Goal: Task Accomplishment & Management: Manage account settings

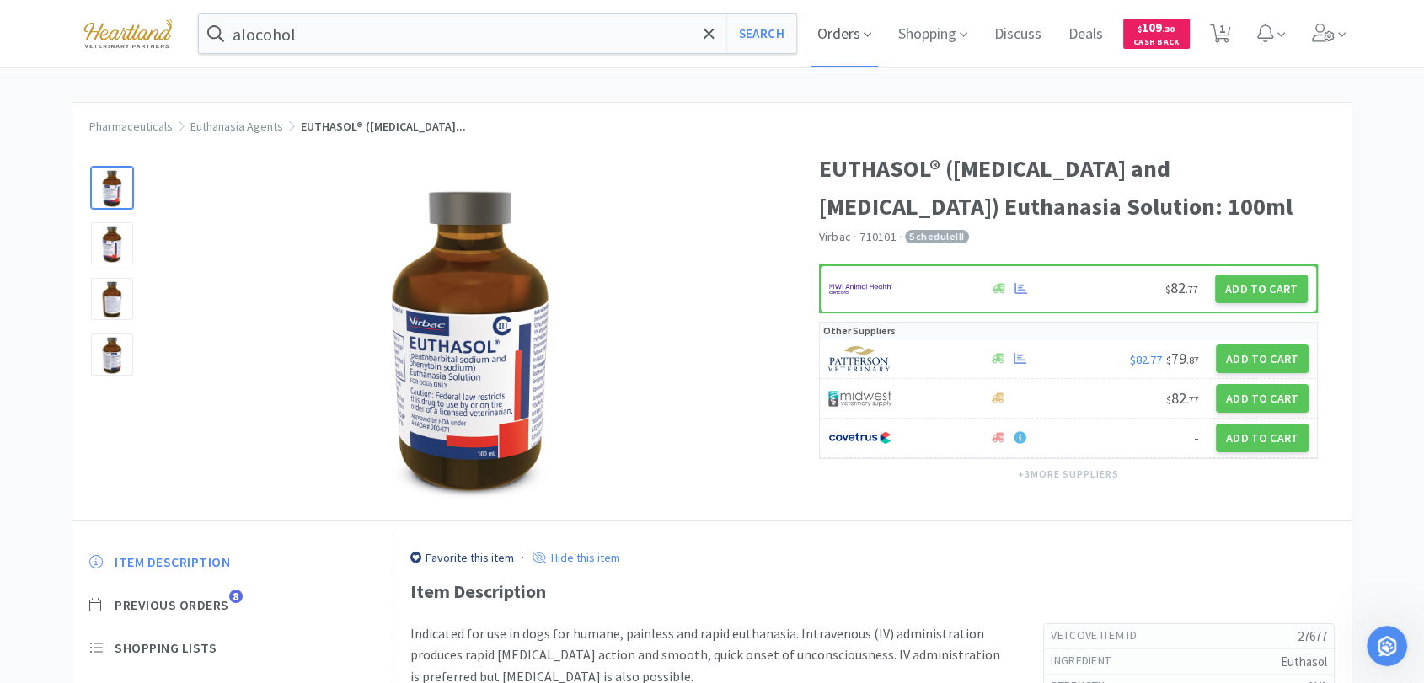
click at [848, 22] on span "Orders" at bounding box center [844, 33] width 67 height 67
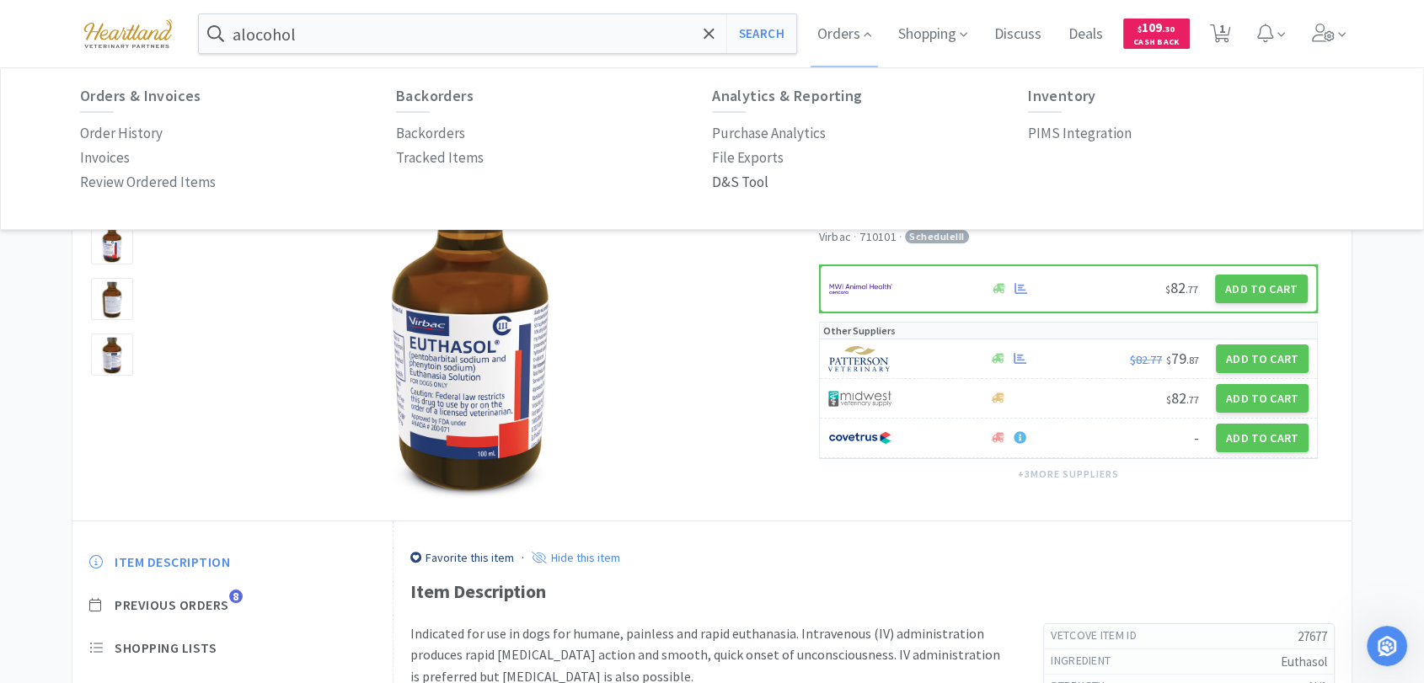
click at [753, 184] on p "D&S Tool" at bounding box center [740, 182] width 56 height 23
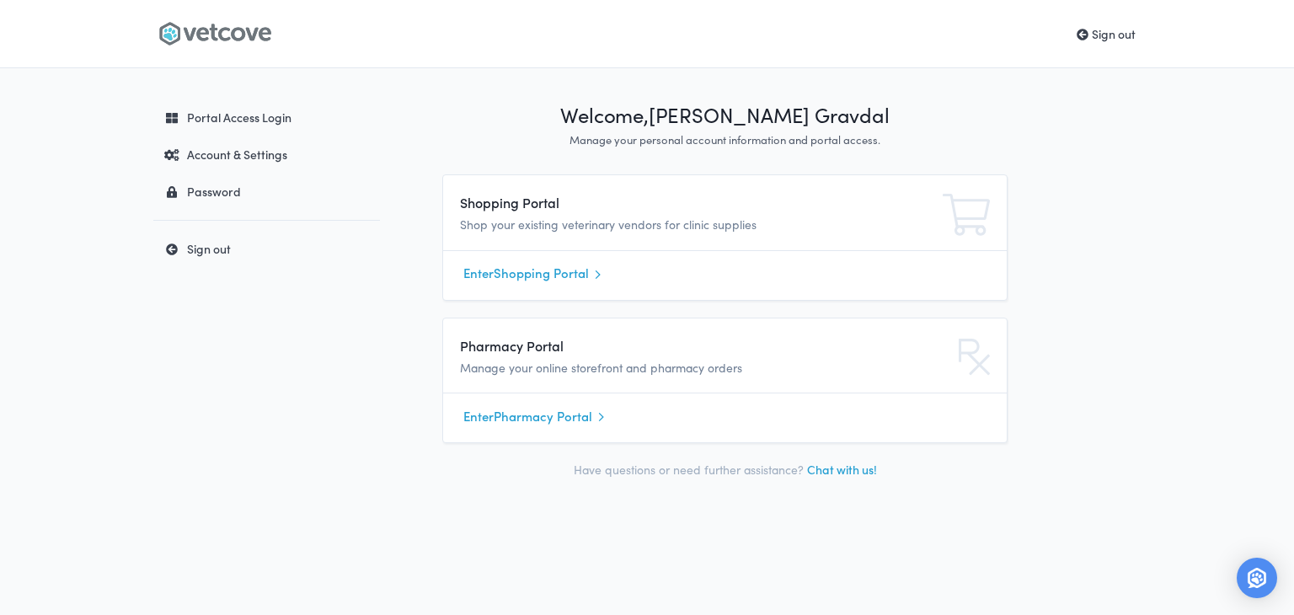
click at [495, 272] on link "Enter Shopping Portal" at bounding box center [724, 273] width 523 height 25
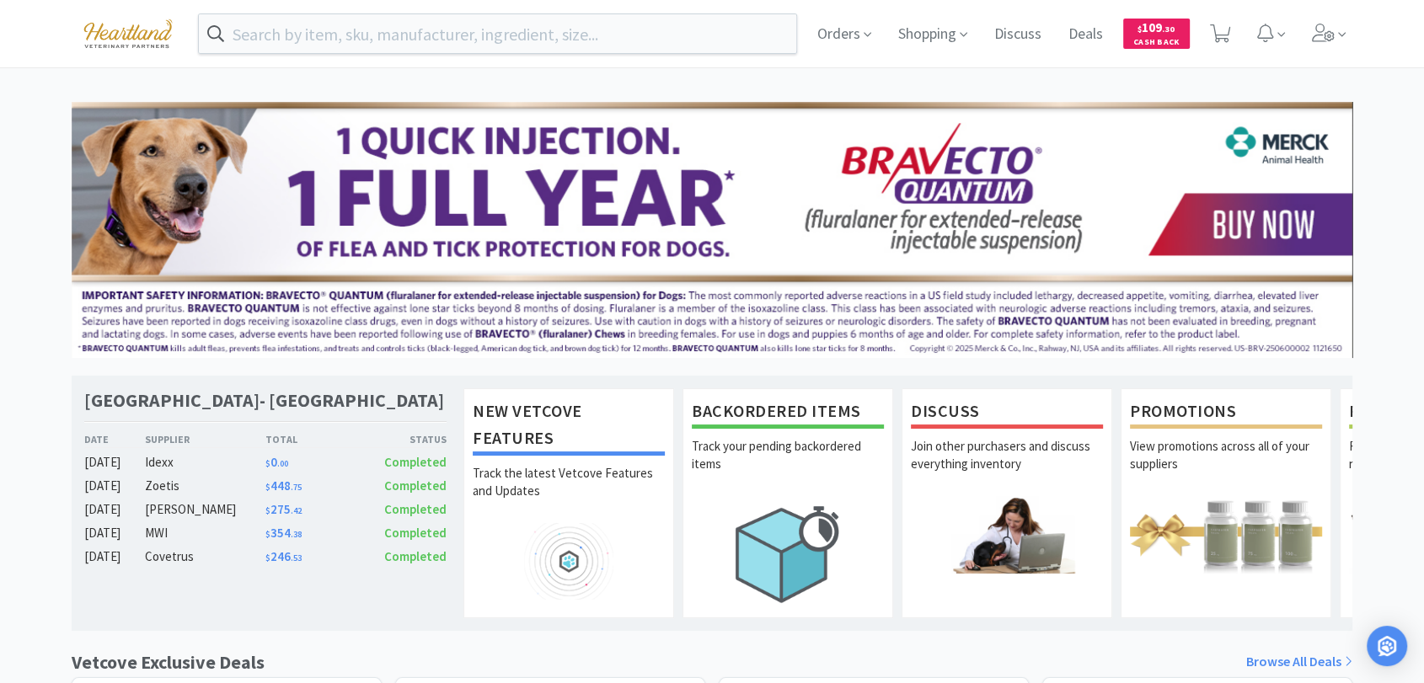
click at [806, 34] on div "Orders Shopping Discuss Discuss Deals Deals $ 109 . 30 Cash Back" at bounding box center [1078, 33] width 549 height 67
click at [830, 26] on span "Orders" at bounding box center [844, 33] width 67 height 67
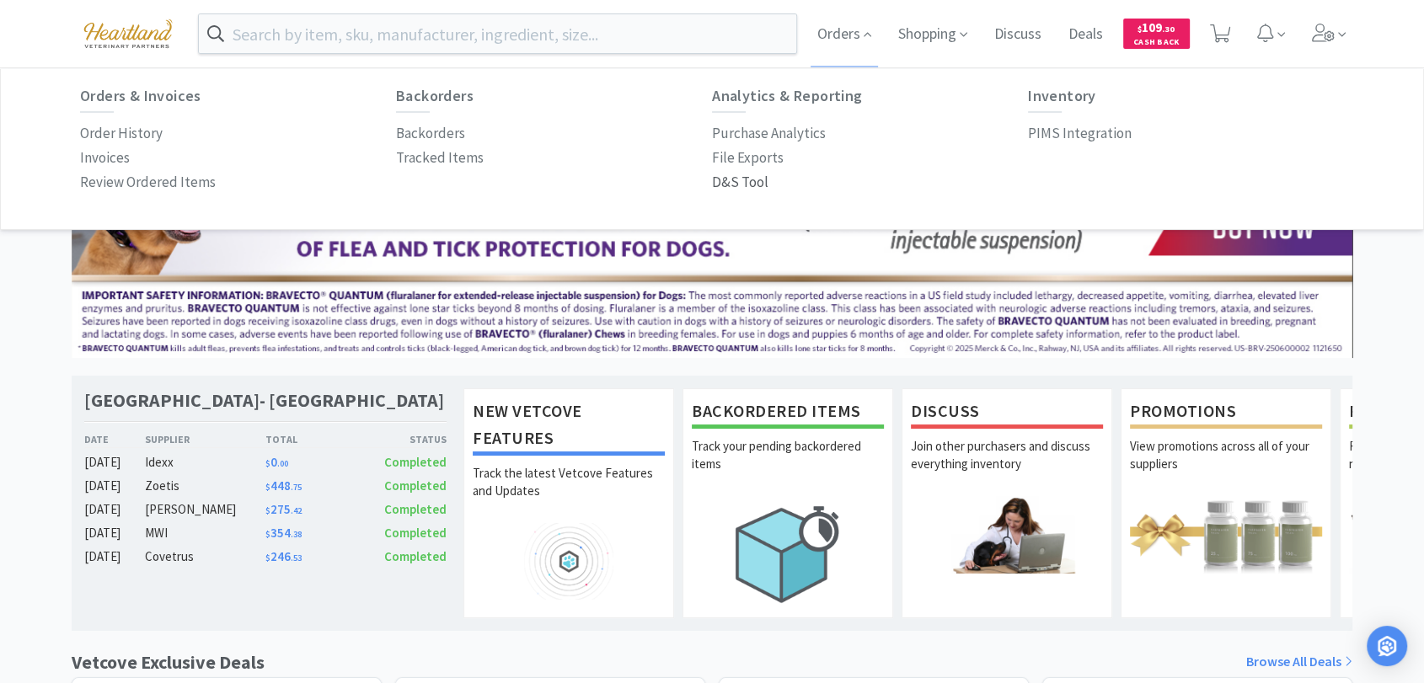
click at [757, 179] on p "D&S Tool" at bounding box center [740, 182] width 56 height 23
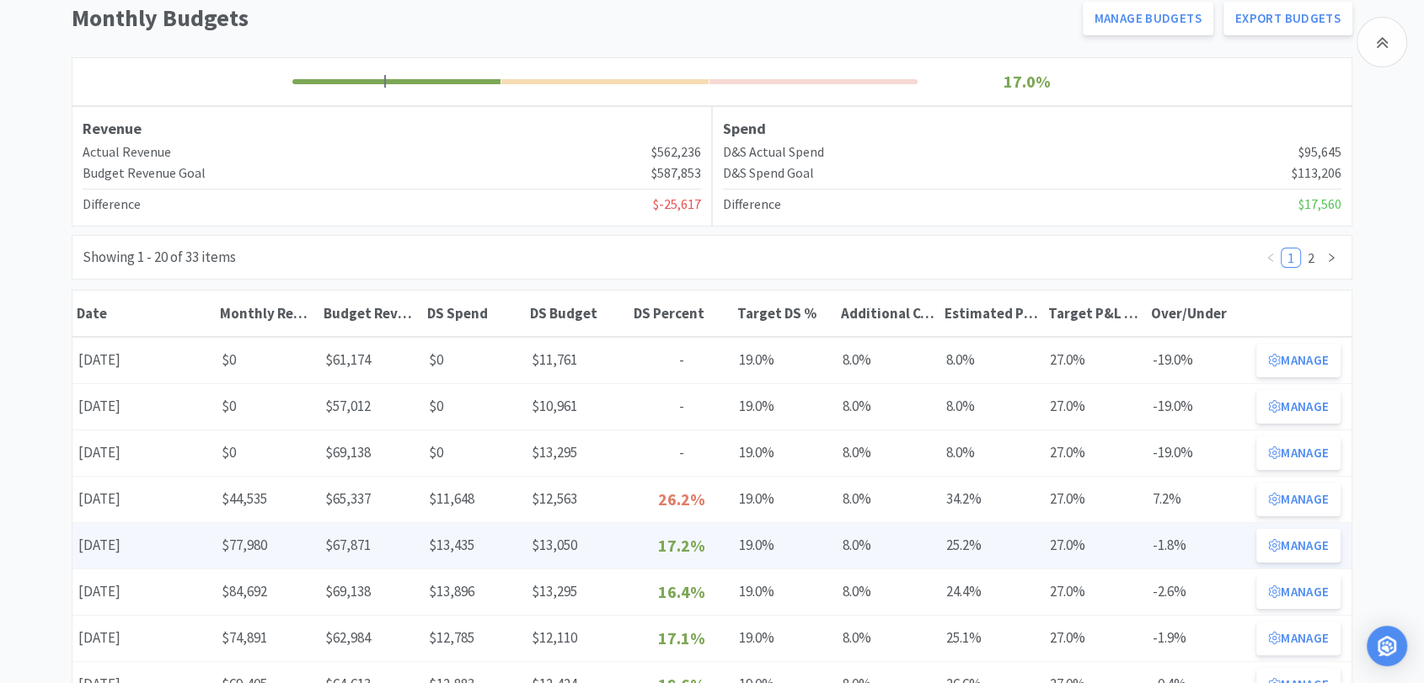
scroll to position [187, 0]
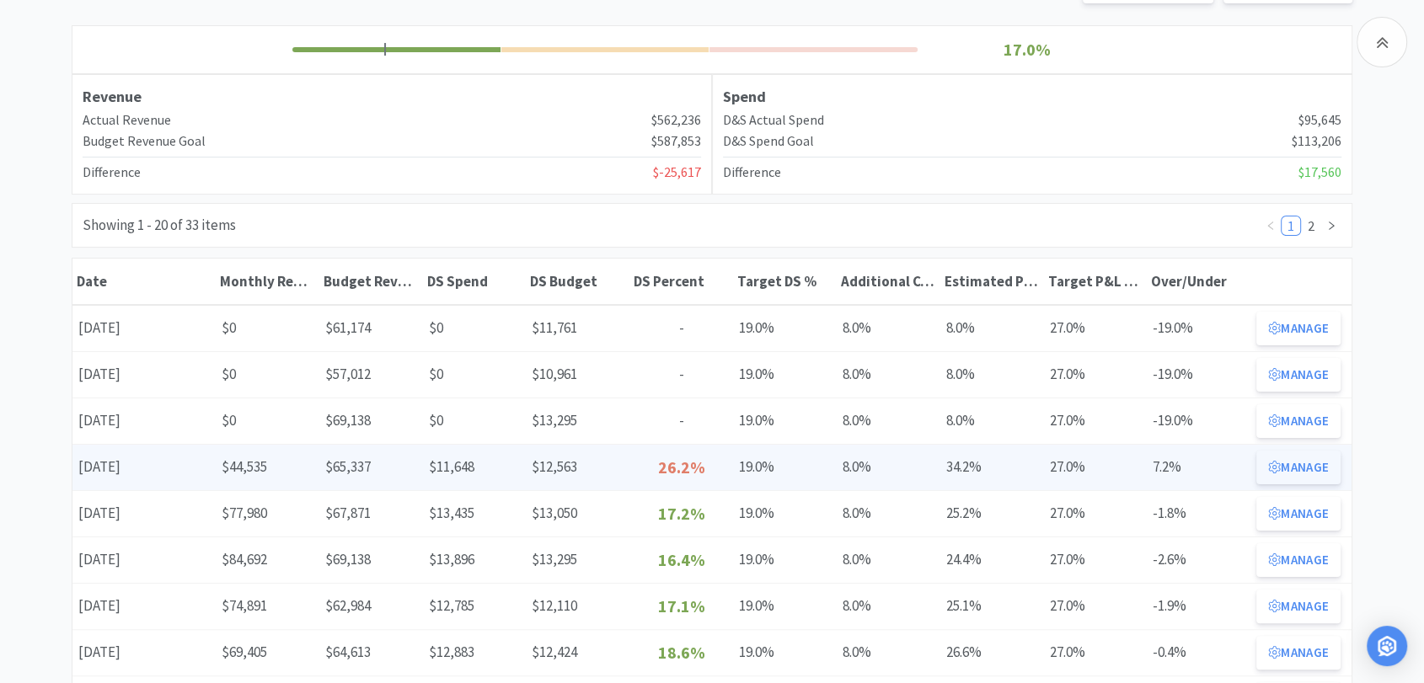
click at [1301, 468] on button "Manage" at bounding box center [1298, 468] width 84 height 34
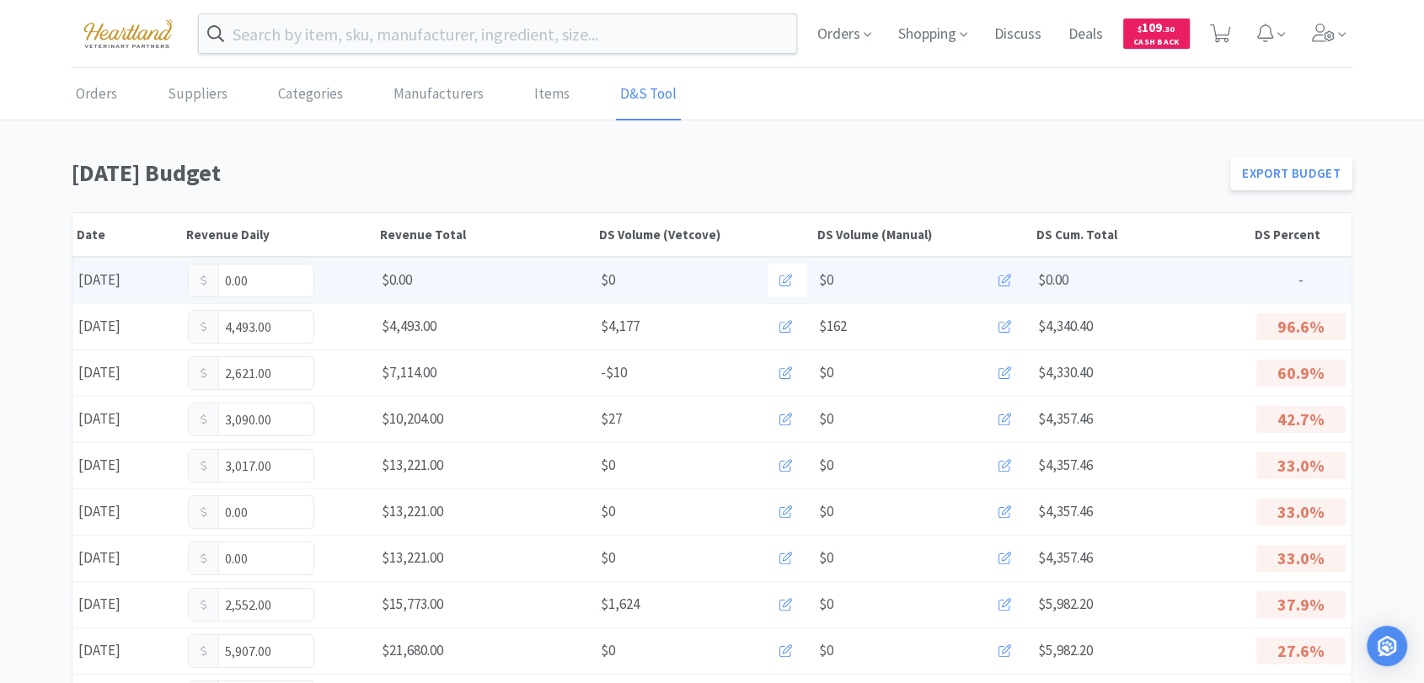
click at [1011, 281] on button at bounding box center [1007, 281] width 40 height 34
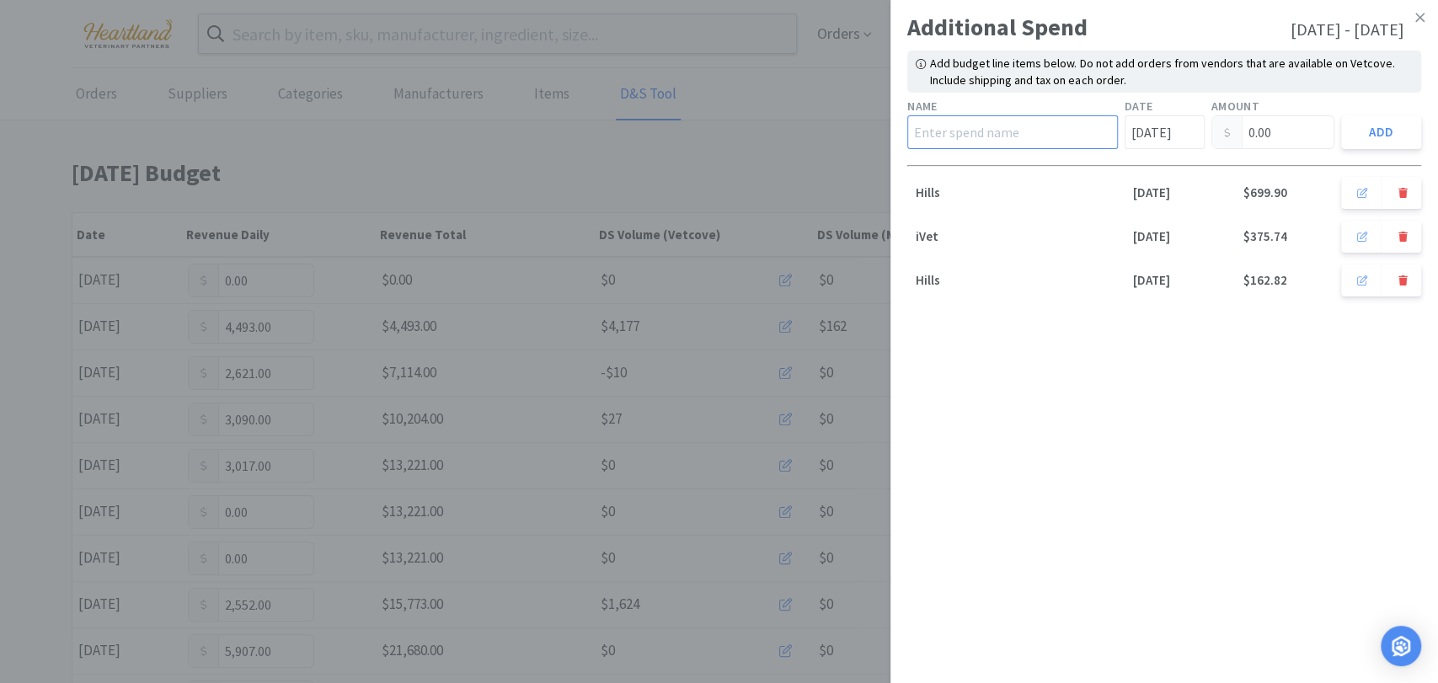
click at [994, 134] on input "text" at bounding box center [1012, 132] width 211 height 34
click at [971, 406] on div "Additional Spend [DATE] - [DATE] Add budget line items below. Do not add orders…" at bounding box center [1165, 341] width 548 height 683
click at [1421, 21] on icon at bounding box center [1420, 17] width 9 height 15
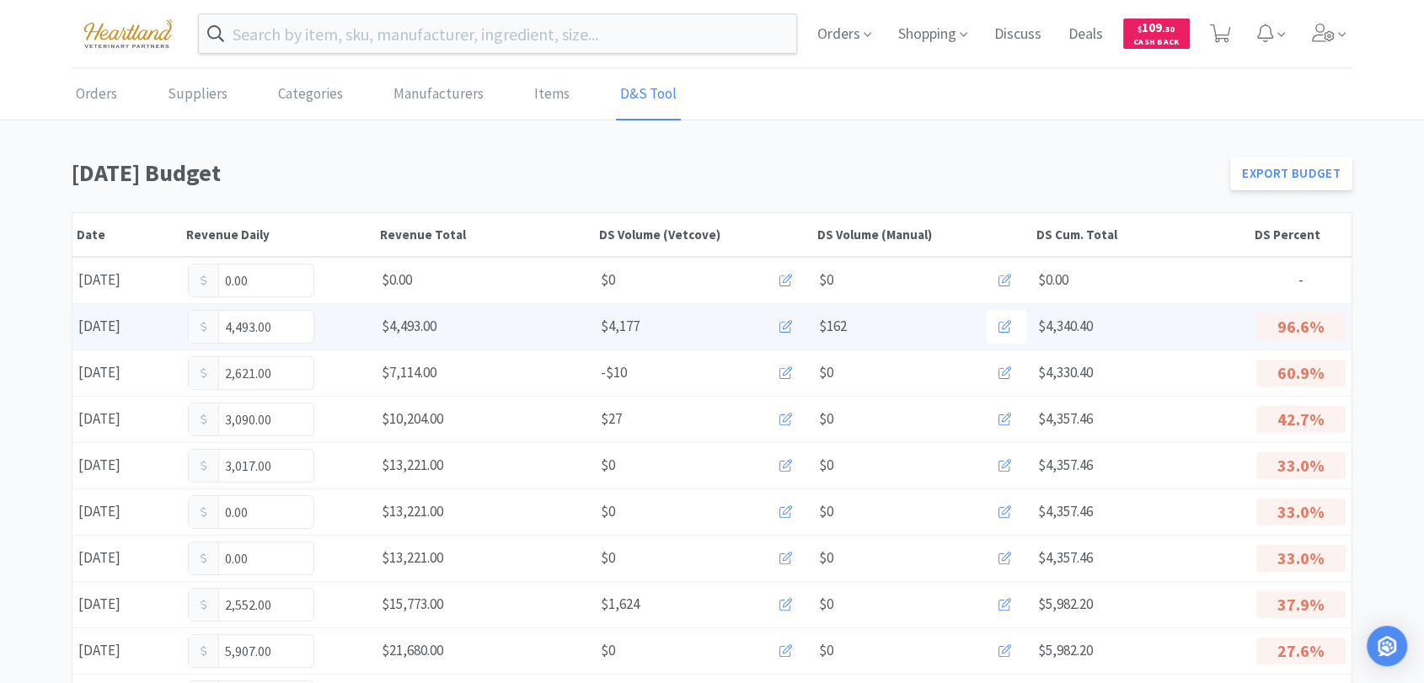
click at [784, 325] on icon at bounding box center [785, 326] width 13 height 13
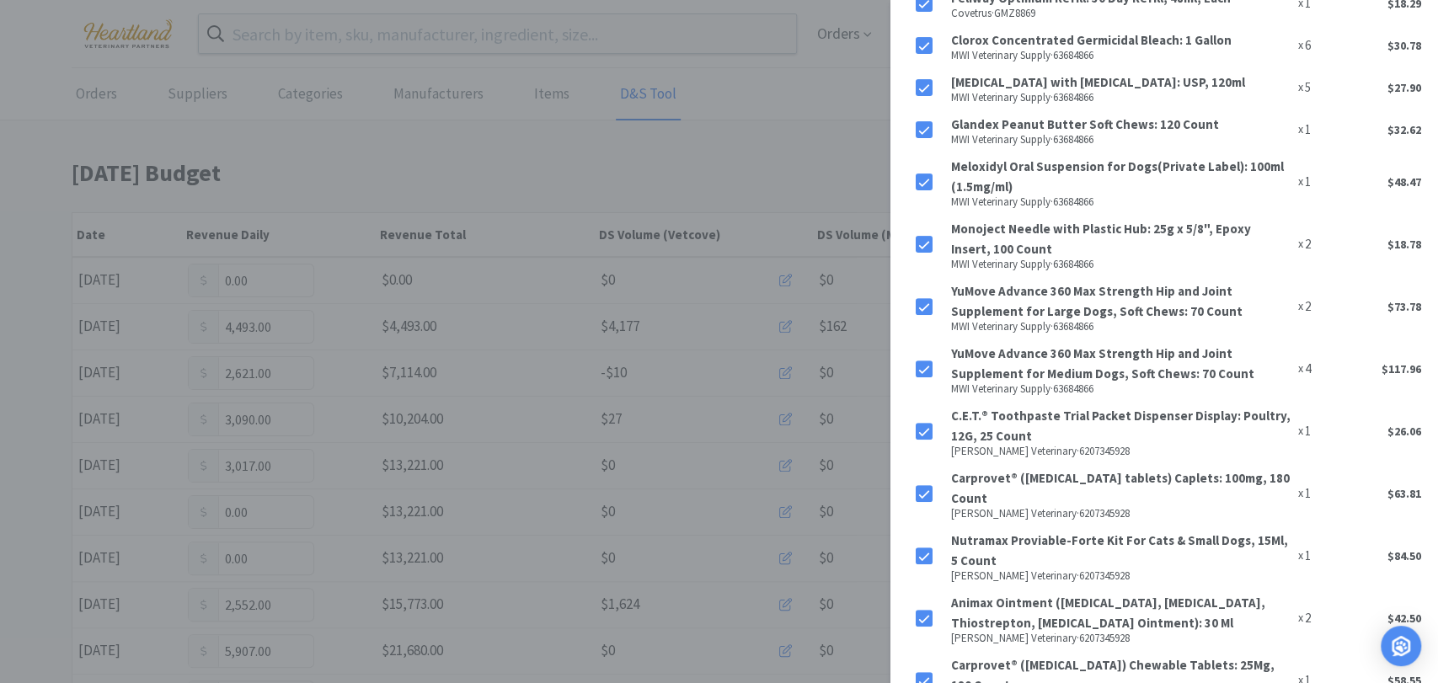
scroll to position [4664, 0]
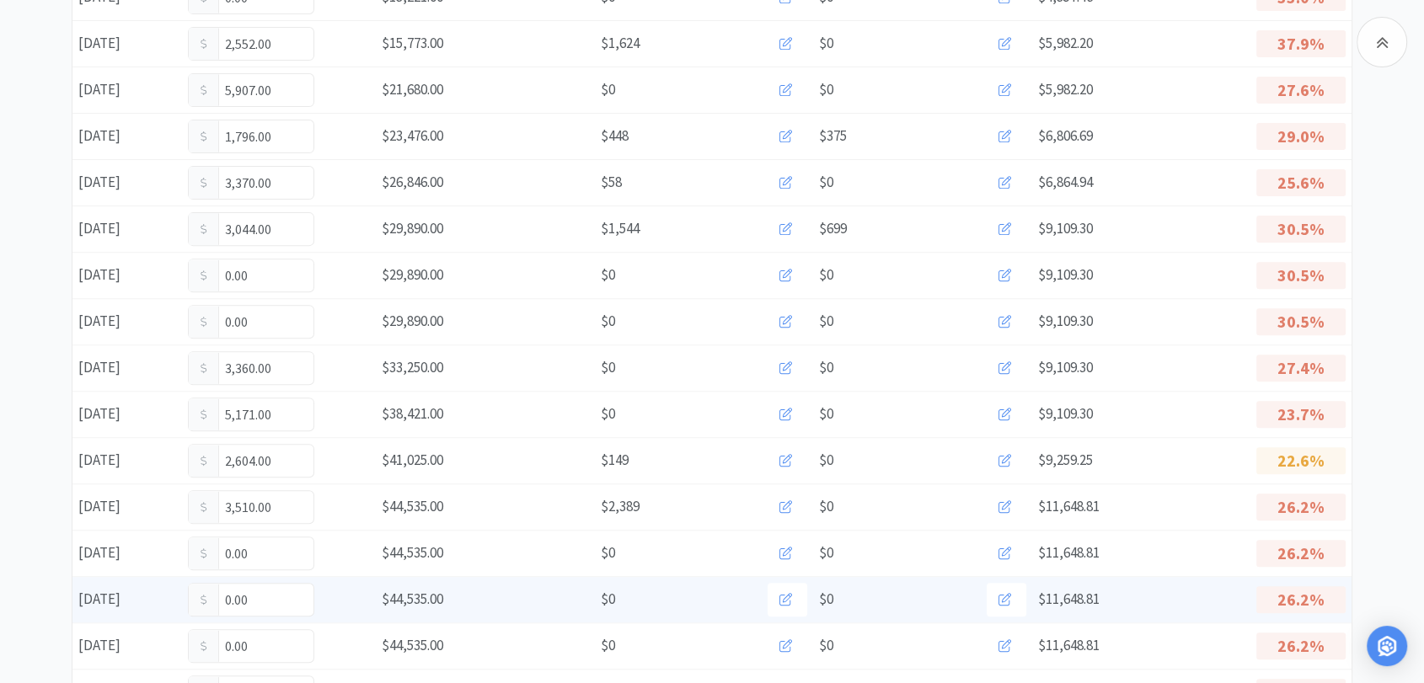
scroll to position [0, 0]
